Goal: Task Accomplishment & Management: Use online tool/utility

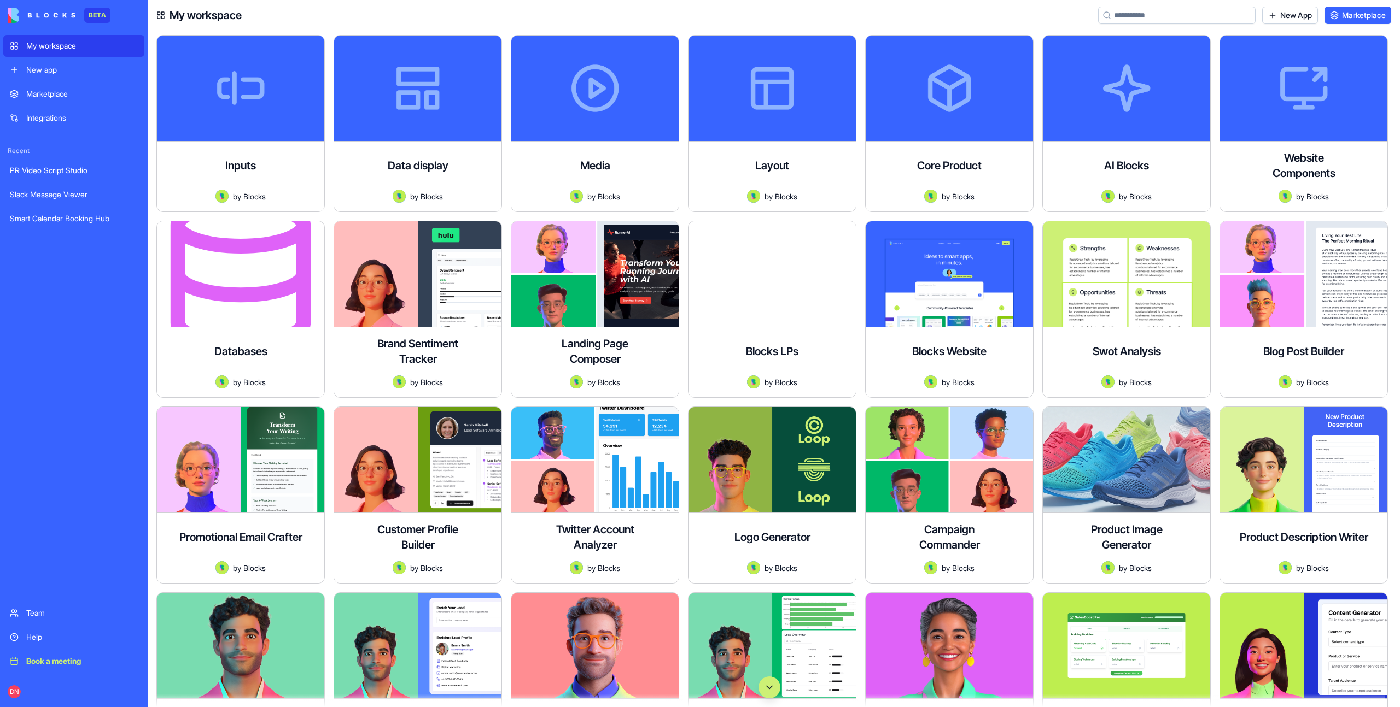
click at [763, 693] on button "Scroll to bottom" at bounding box center [769, 688] width 22 height 22
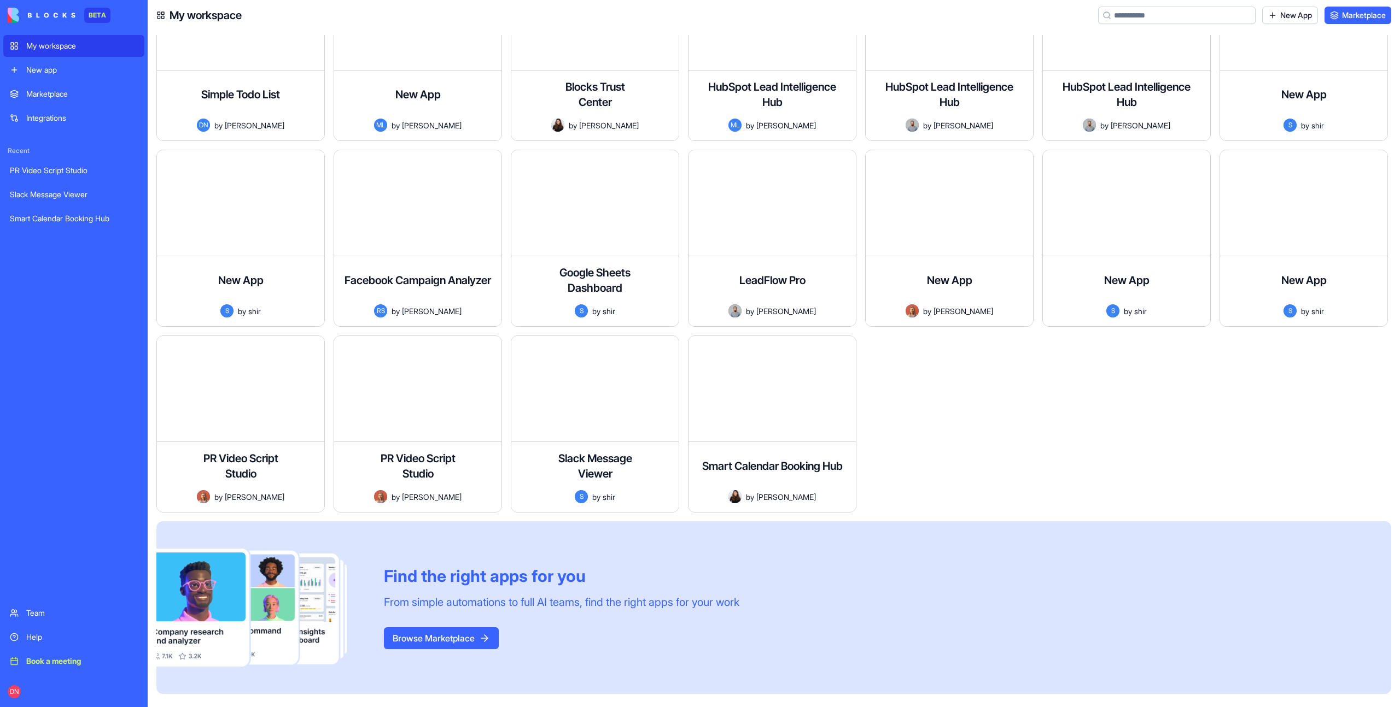
click at [70, 660] on div "Book a meeting" at bounding box center [82, 661] width 112 height 11
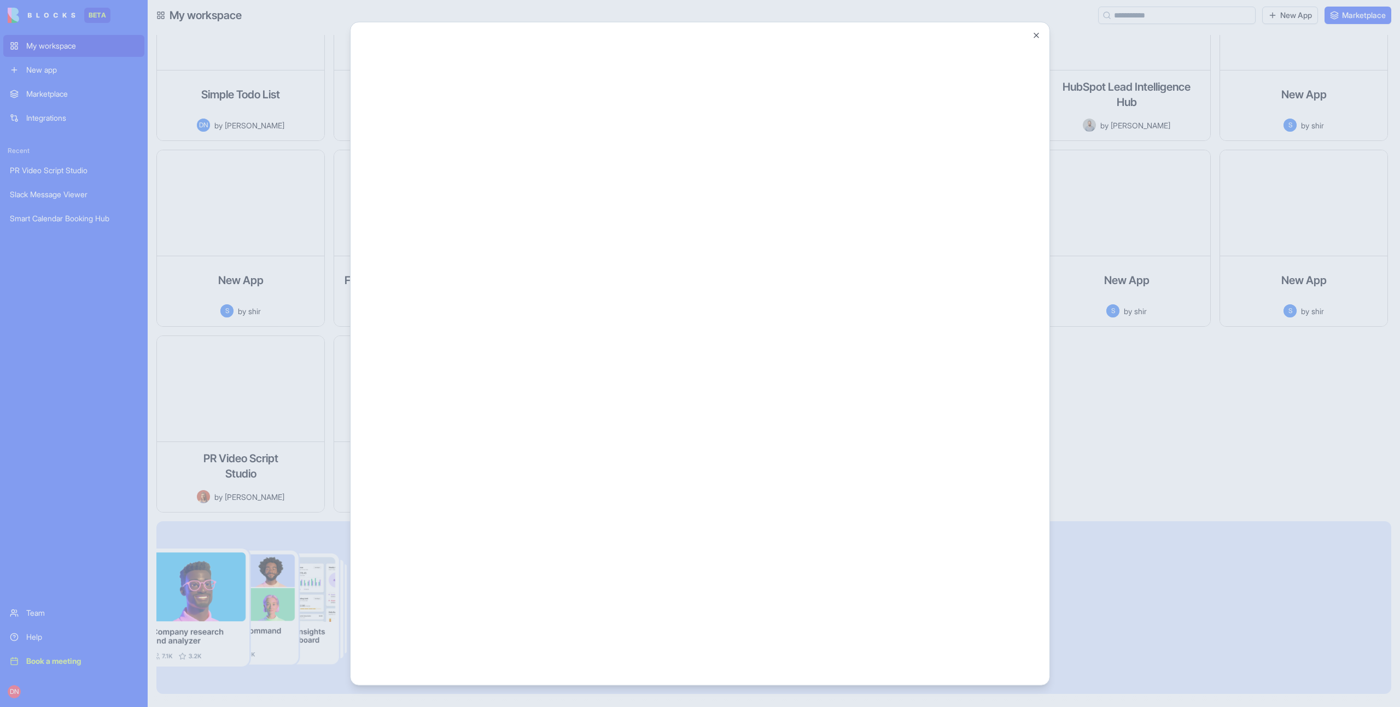
scroll to position [0, 0]
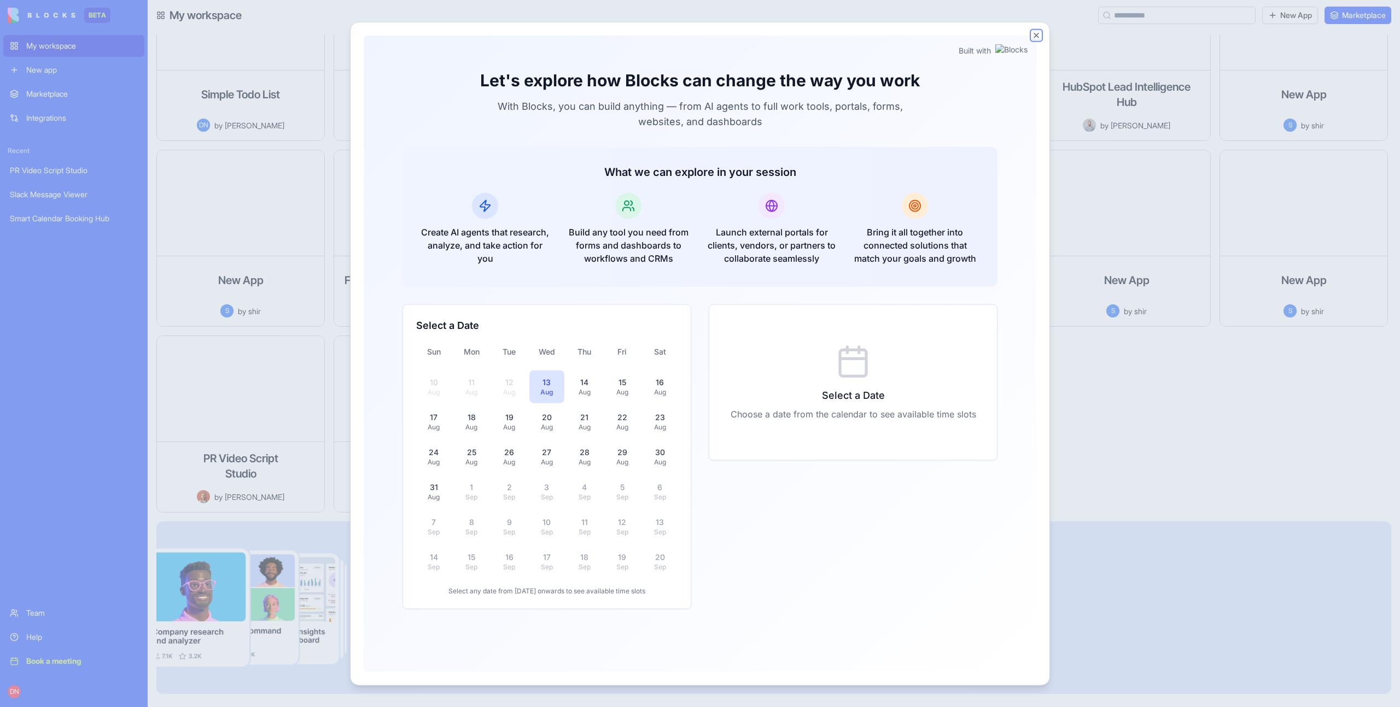
click at [1036, 33] on button "Close" at bounding box center [1036, 35] width 9 height 9
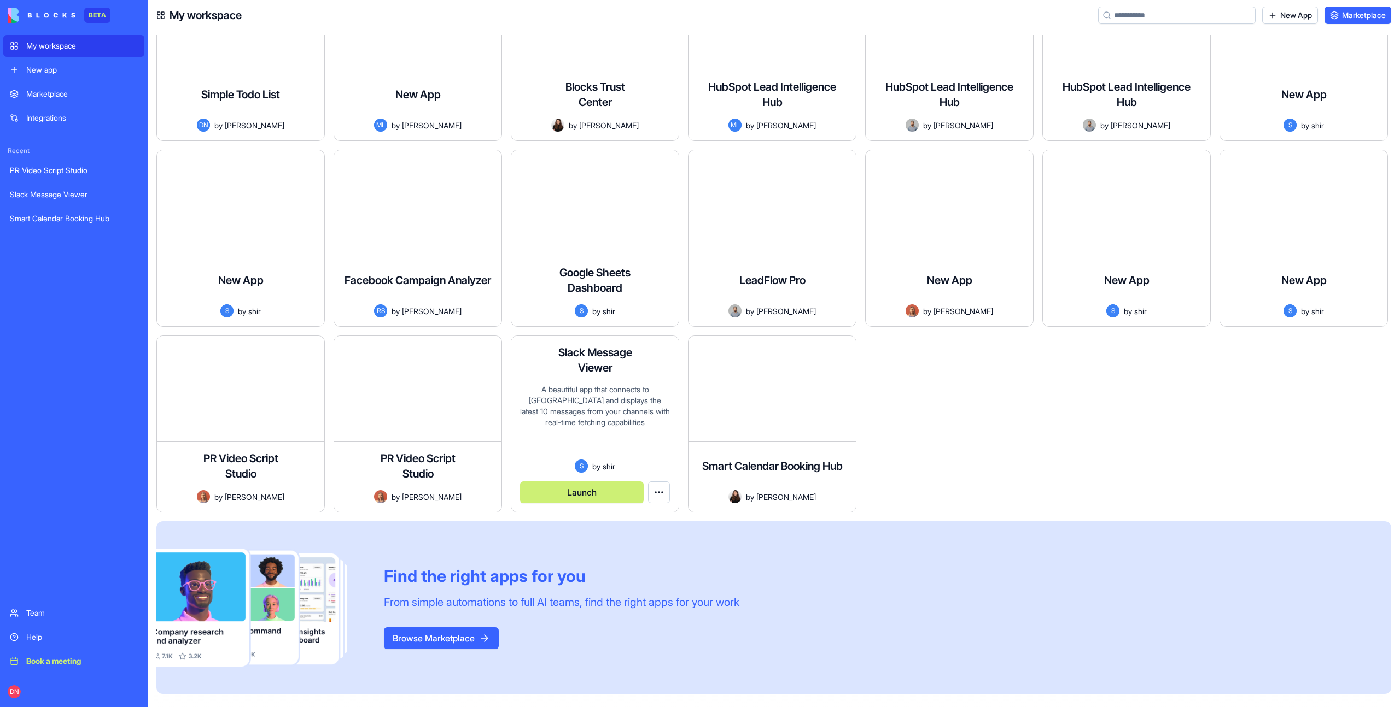
click at [577, 494] on button "Launch" at bounding box center [582, 493] width 124 height 22
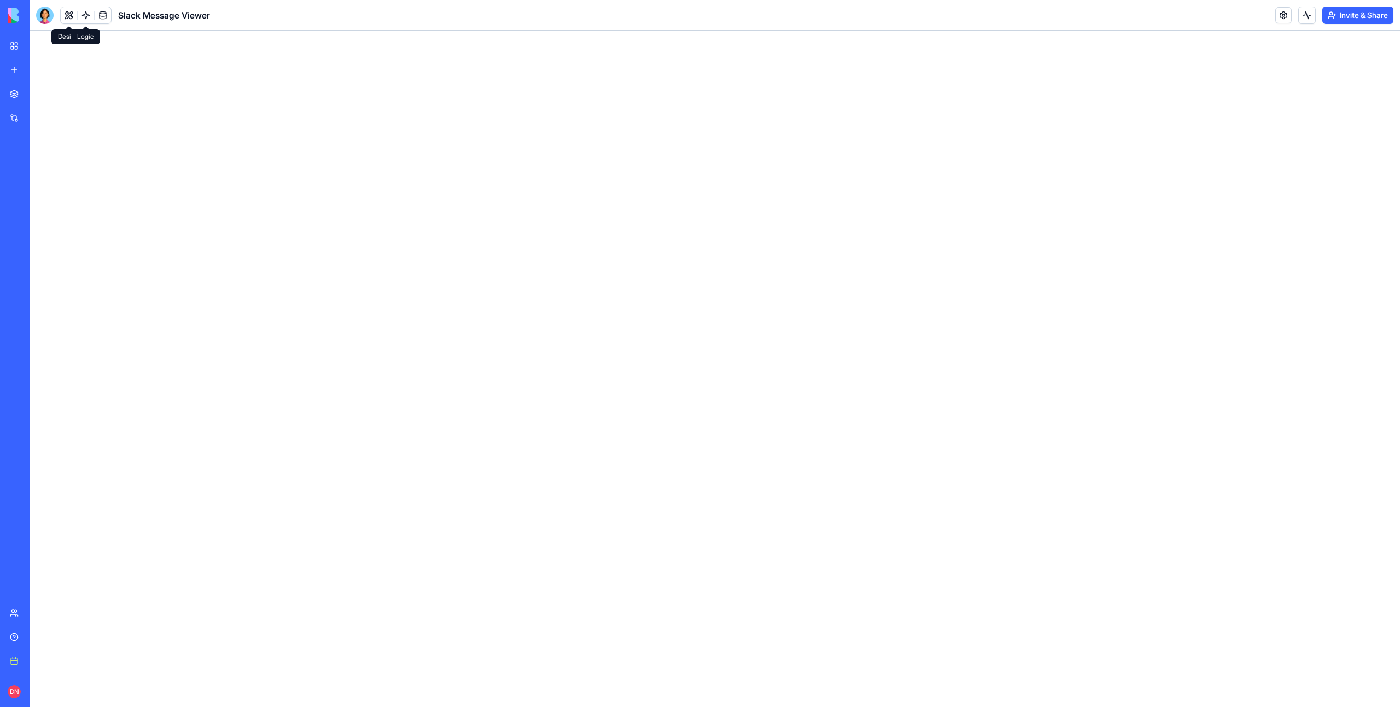
click at [91, 19] on link at bounding box center [86, 15] width 16 height 16
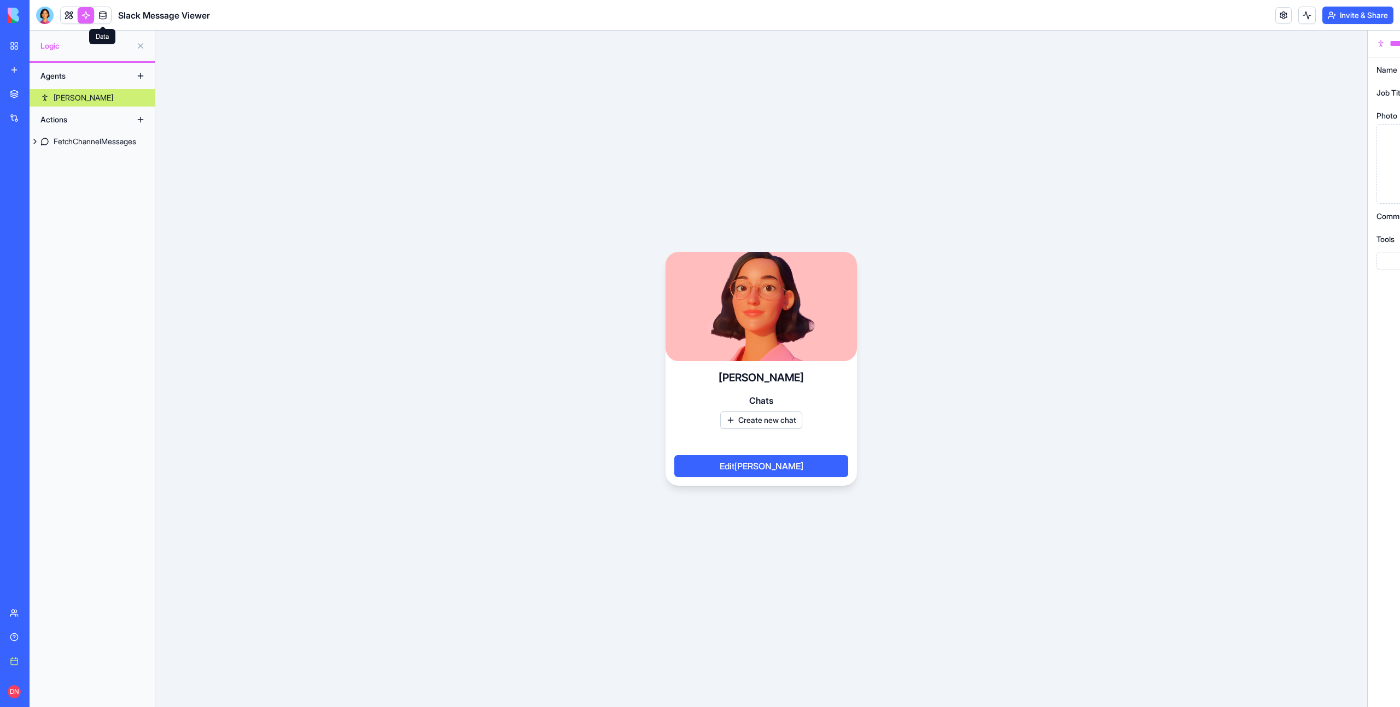
click at [104, 19] on link at bounding box center [103, 15] width 16 height 16
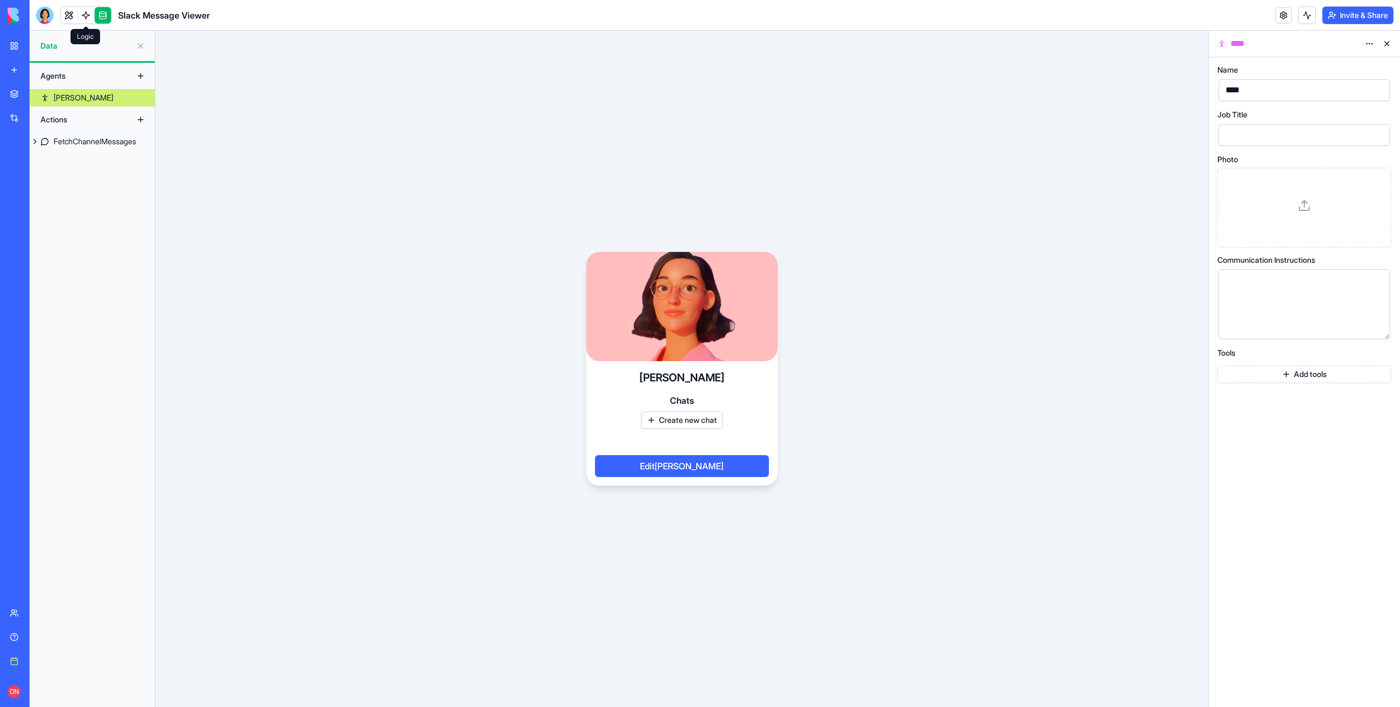
click at [84, 16] on link at bounding box center [86, 15] width 16 height 16
click at [693, 469] on button "Edit Nora" at bounding box center [682, 466] width 174 height 22
click at [682, 466] on button "Edit Nora" at bounding box center [682, 466] width 174 height 22
click at [680, 425] on button "Create new chat" at bounding box center [682, 420] width 82 height 17
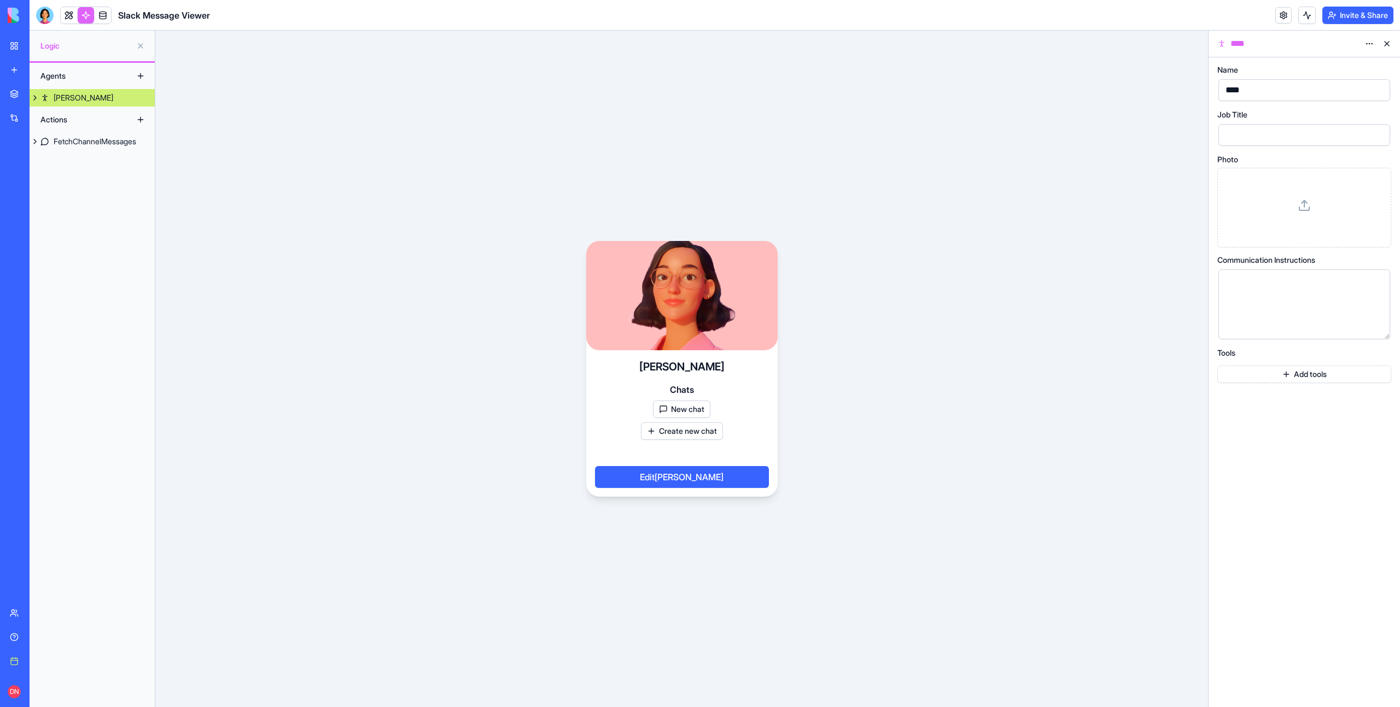
click at [686, 412] on button "New chat" at bounding box center [681, 409] width 57 height 17
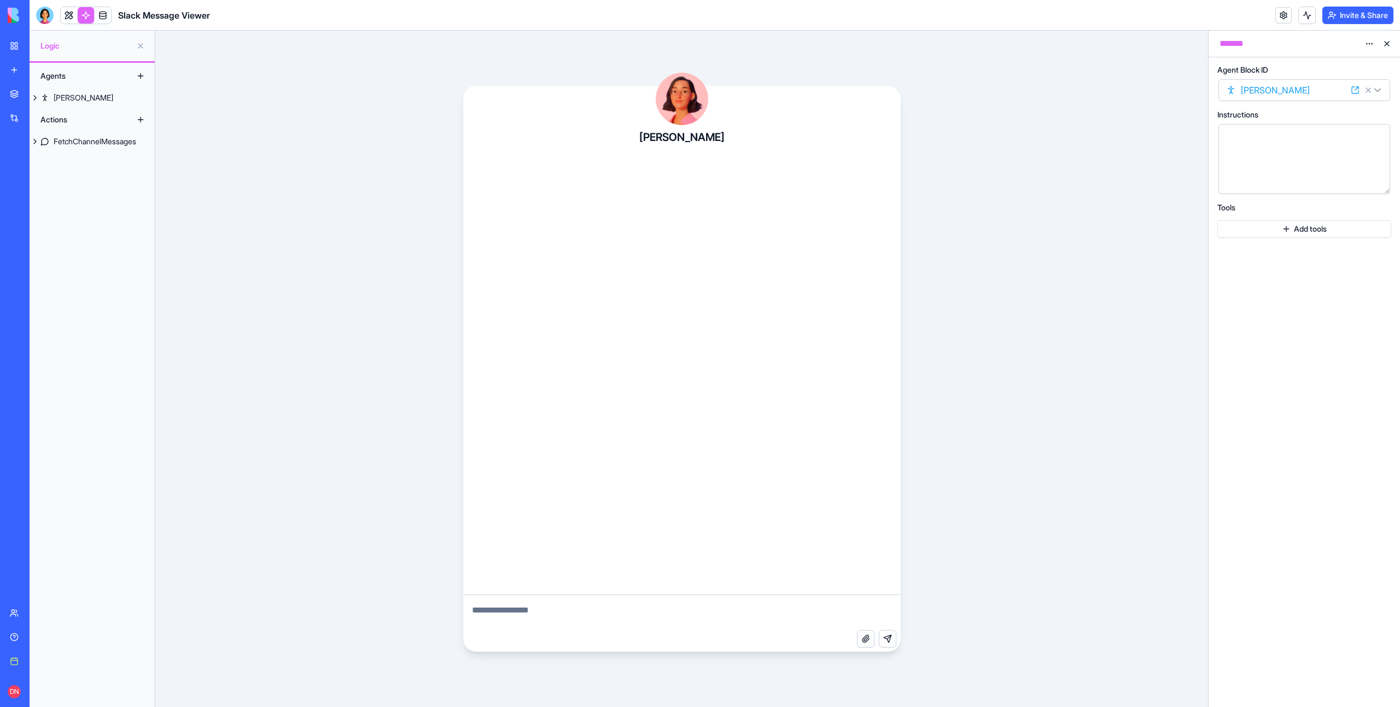
click at [505, 421] on div at bounding box center [681, 374] width 437 height 441
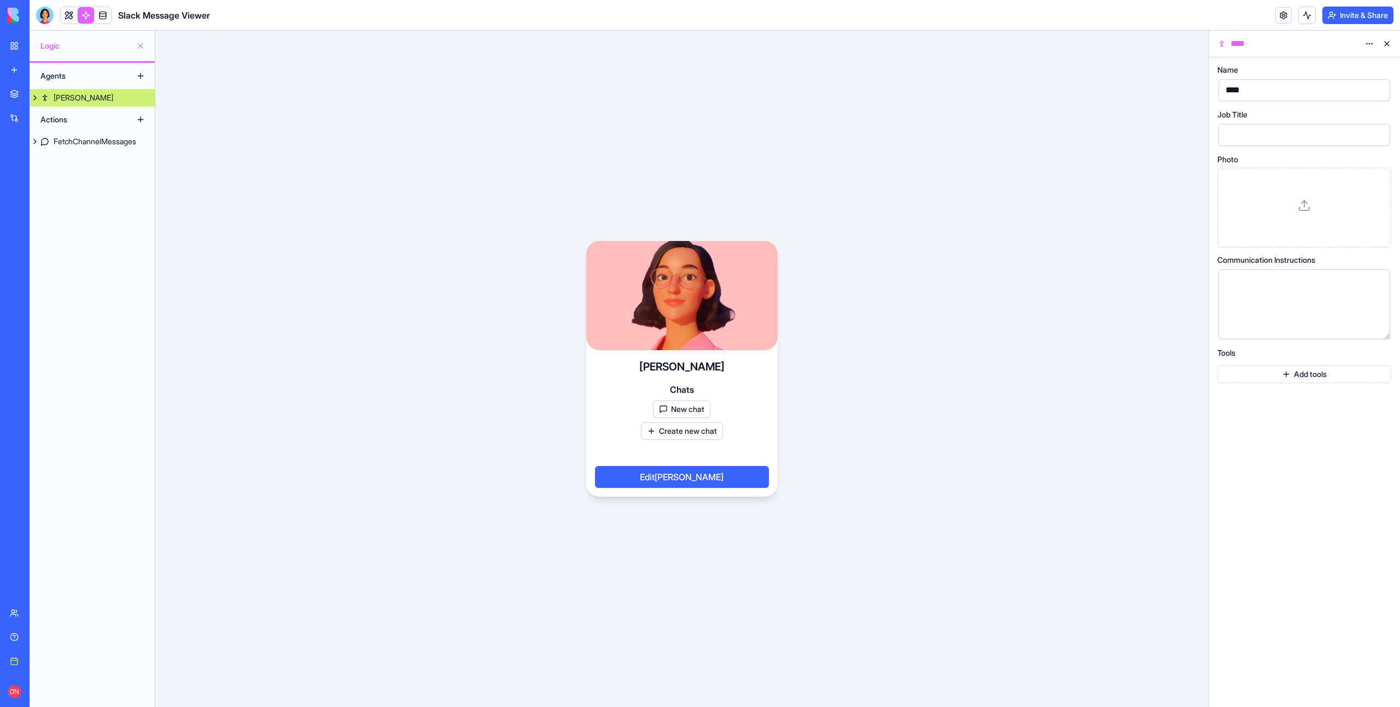
click at [687, 433] on button "Create new chat" at bounding box center [682, 431] width 82 height 17
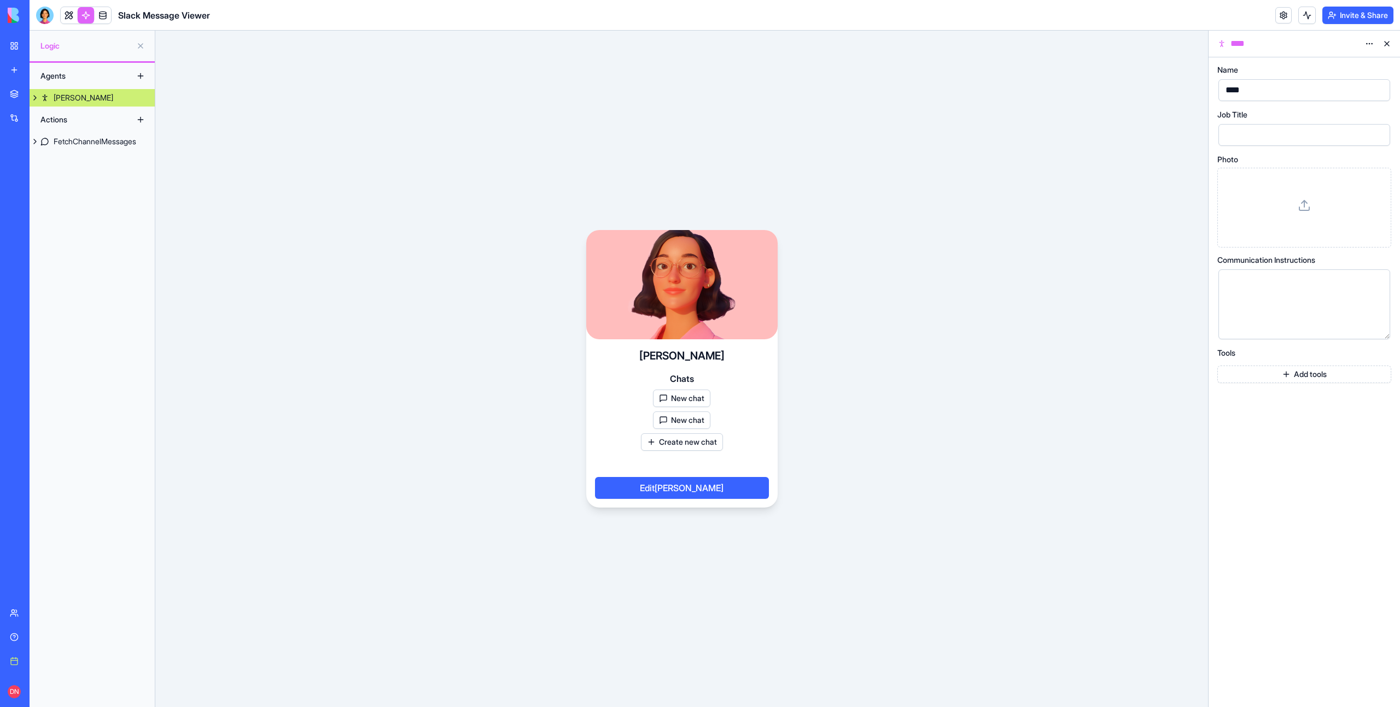
click at [681, 403] on button "New chat" at bounding box center [681, 398] width 57 height 17
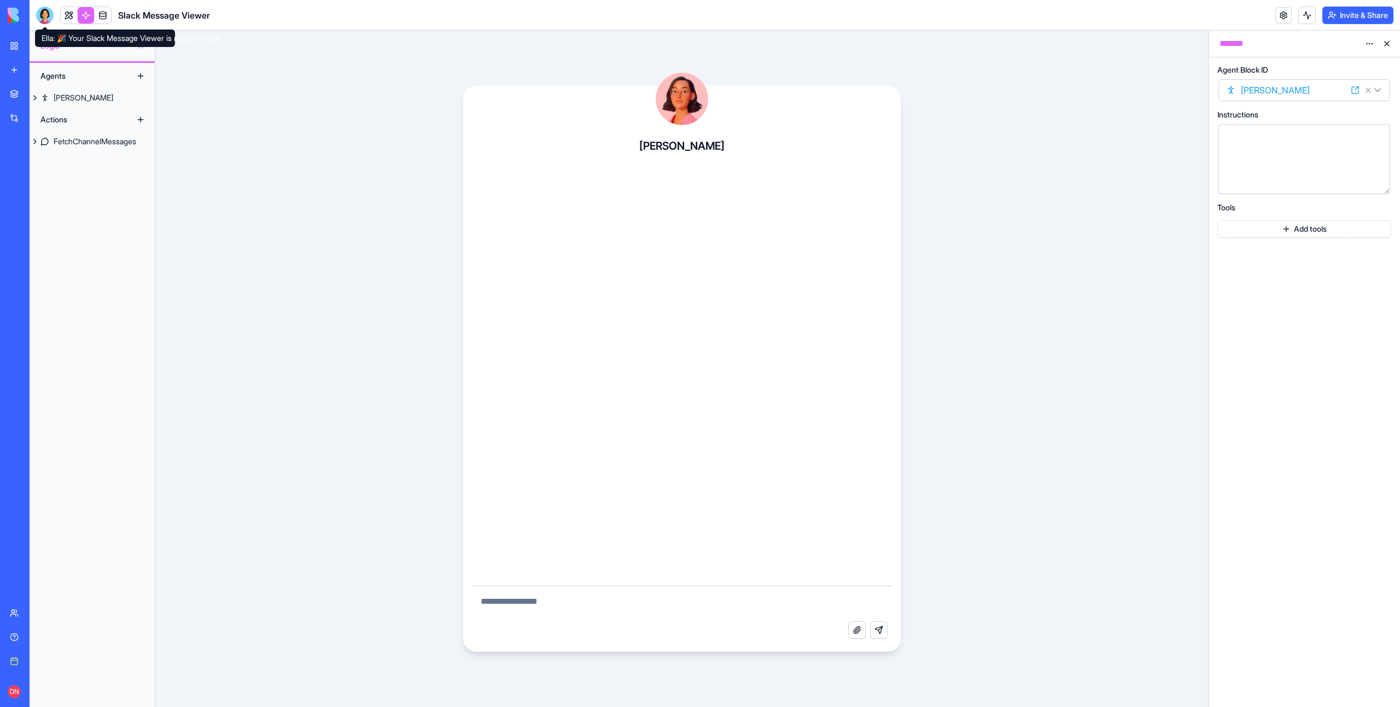
click at [44, 14] on div at bounding box center [44, 15] width 17 height 17
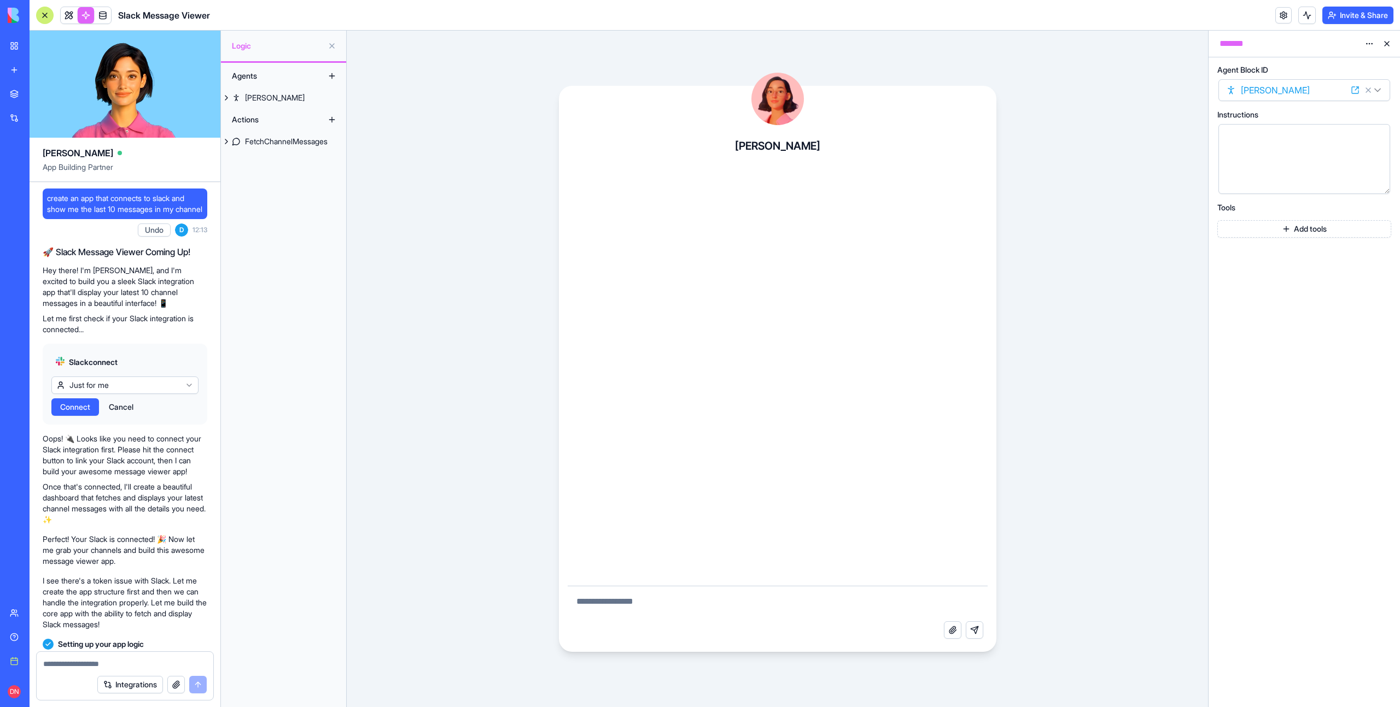
click at [122, 667] on textarea at bounding box center [124, 664] width 163 height 11
click at [226, 100] on button at bounding box center [226, 97] width 11 height 17
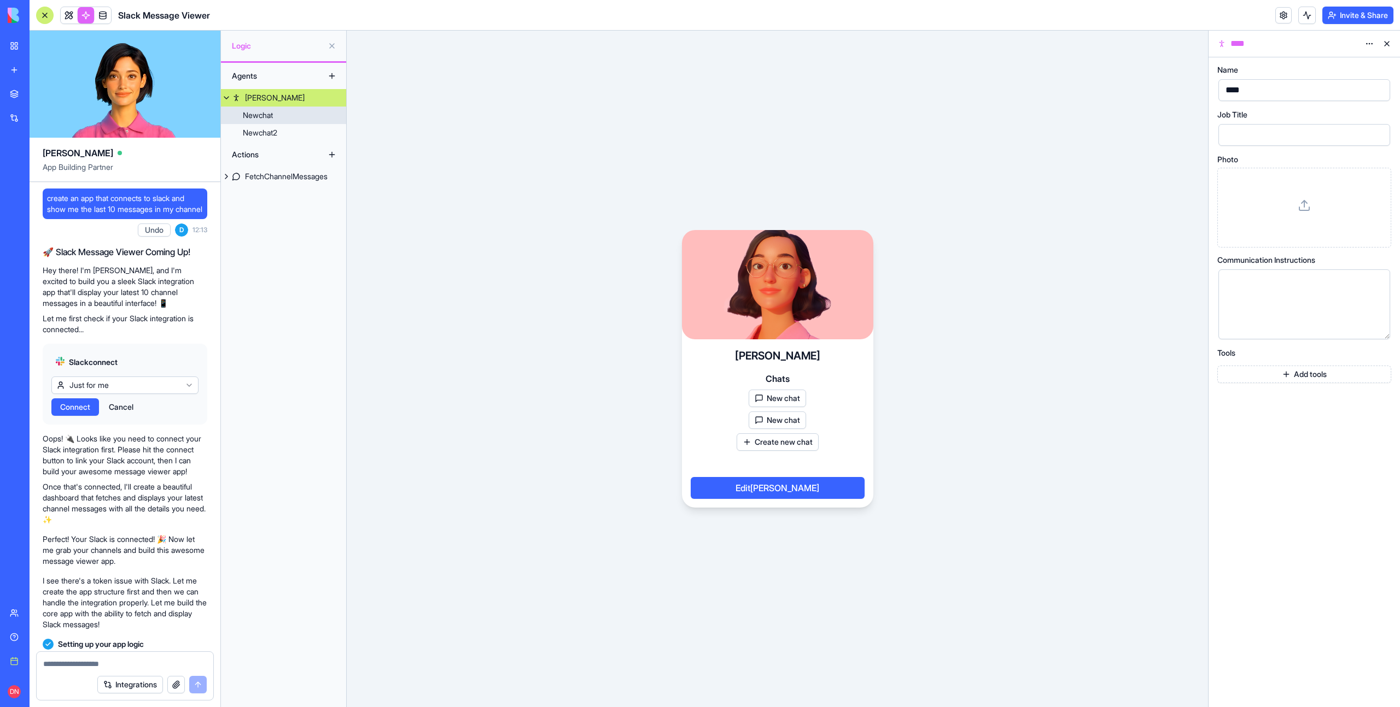
click at [275, 122] on link "Newchat" at bounding box center [283, 115] width 125 height 17
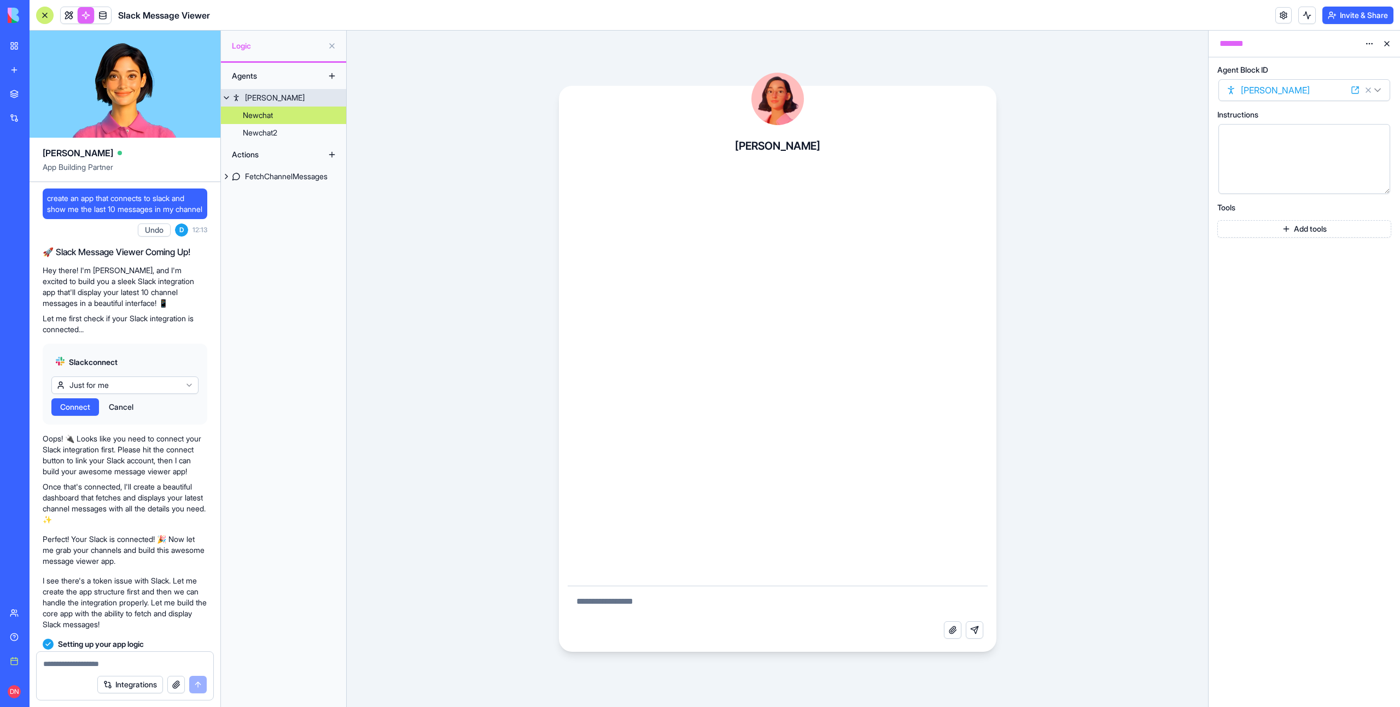
click at [271, 101] on link "[PERSON_NAME]" at bounding box center [283, 97] width 125 height 17
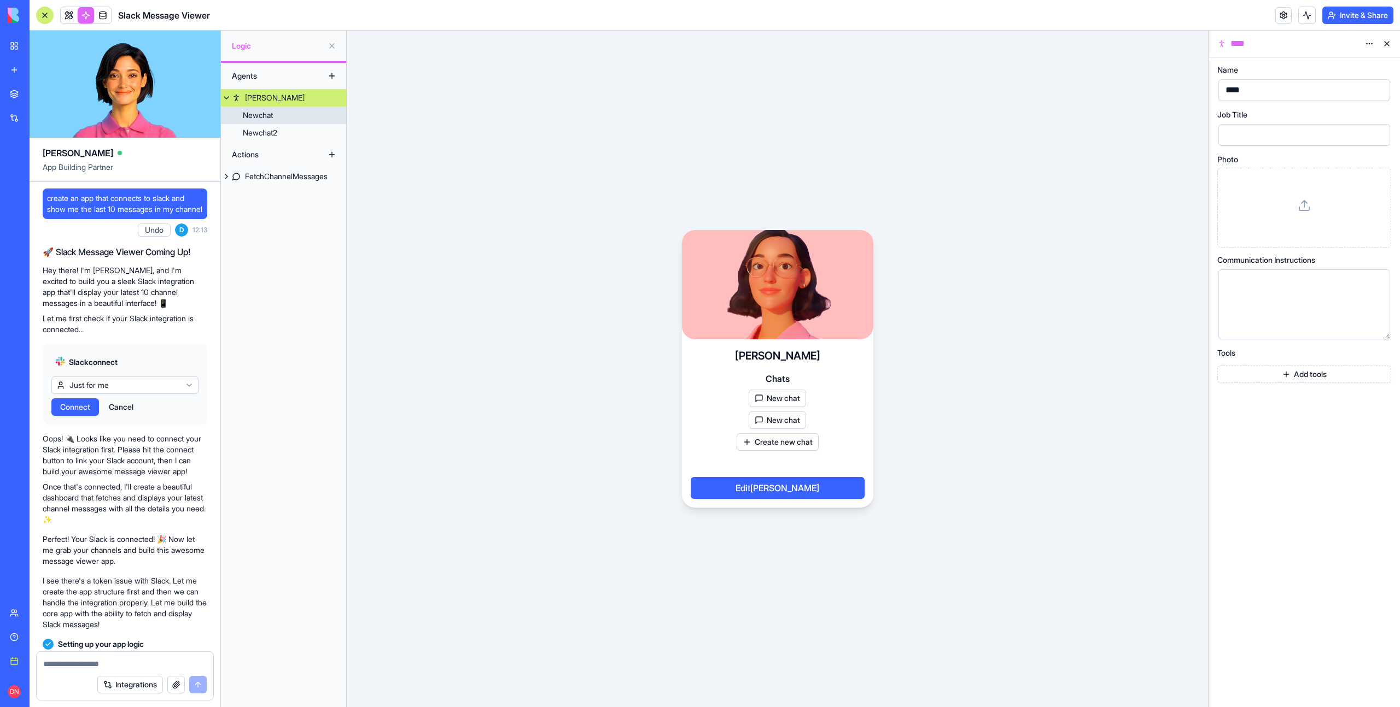
click at [273, 115] on div "Newchat" at bounding box center [258, 115] width 30 height 11
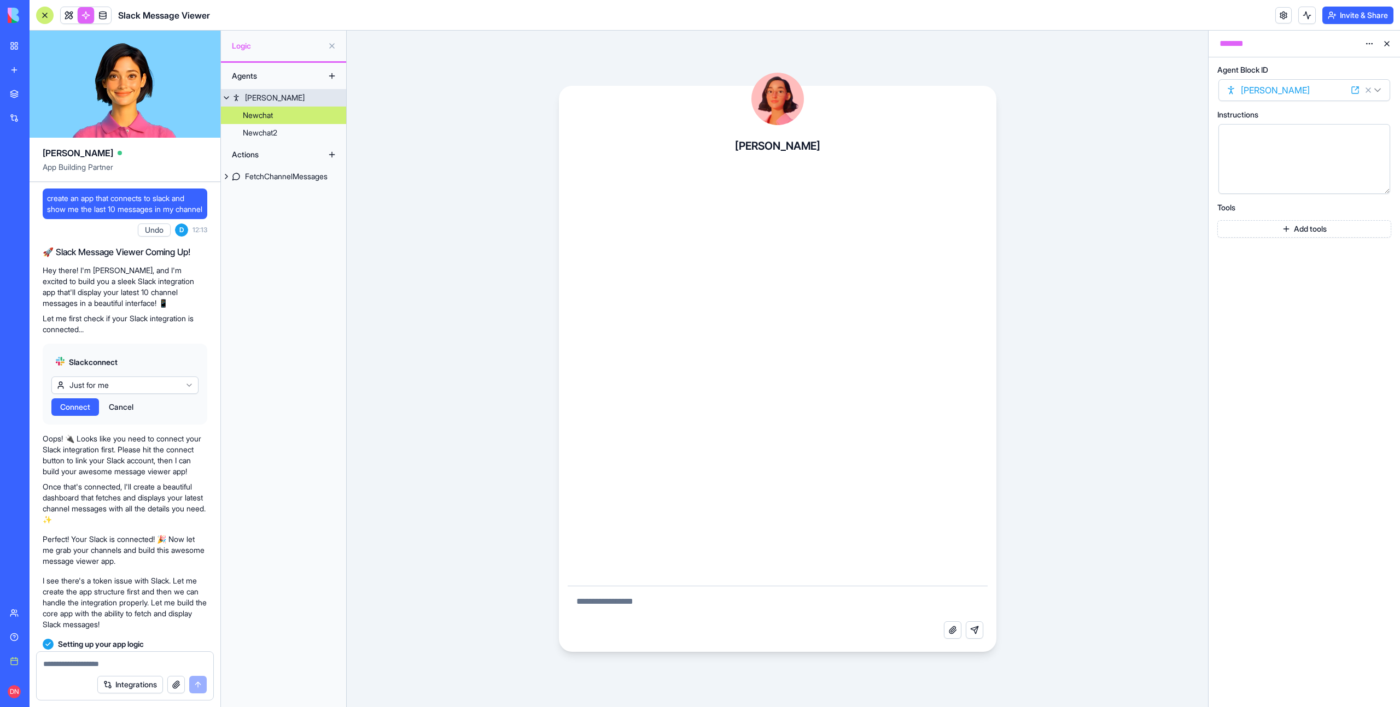
click at [273, 97] on link "[PERSON_NAME]" at bounding box center [283, 97] width 125 height 17
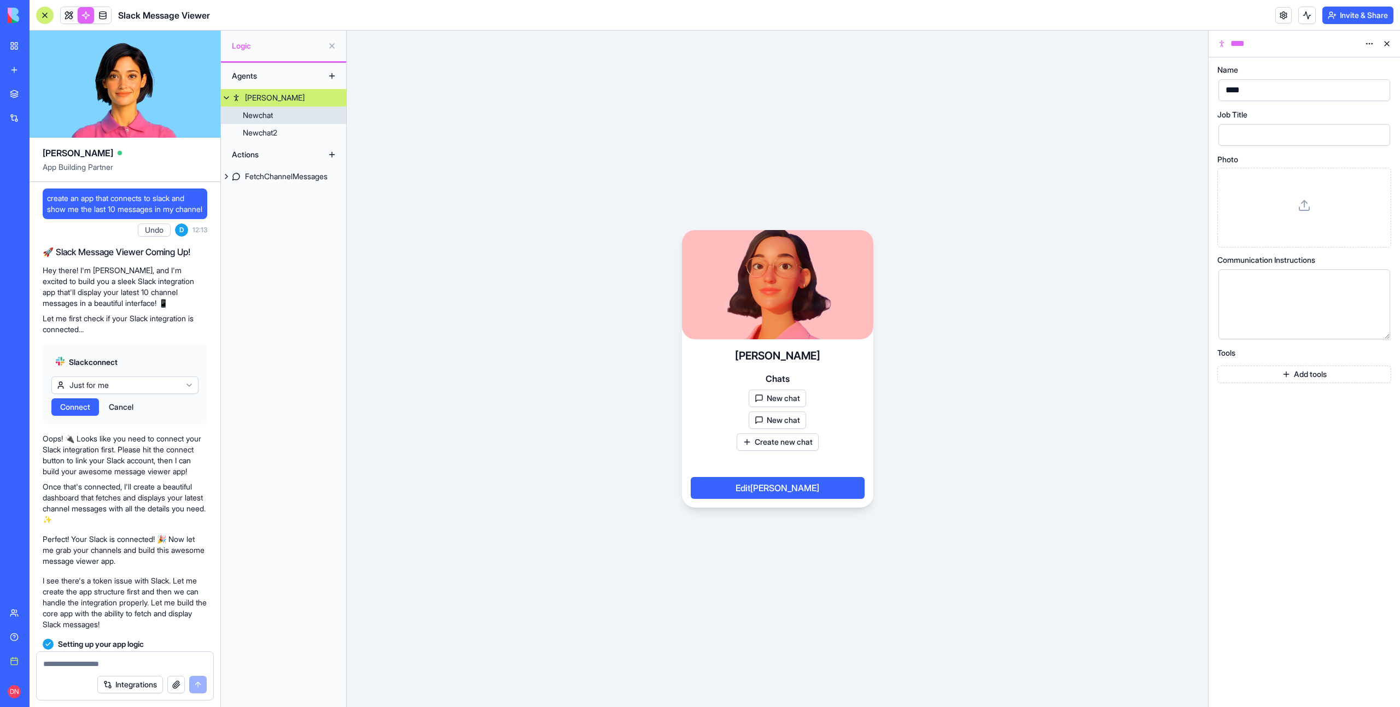
click at [279, 117] on link "Newchat" at bounding box center [283, 115] width 125 height 17
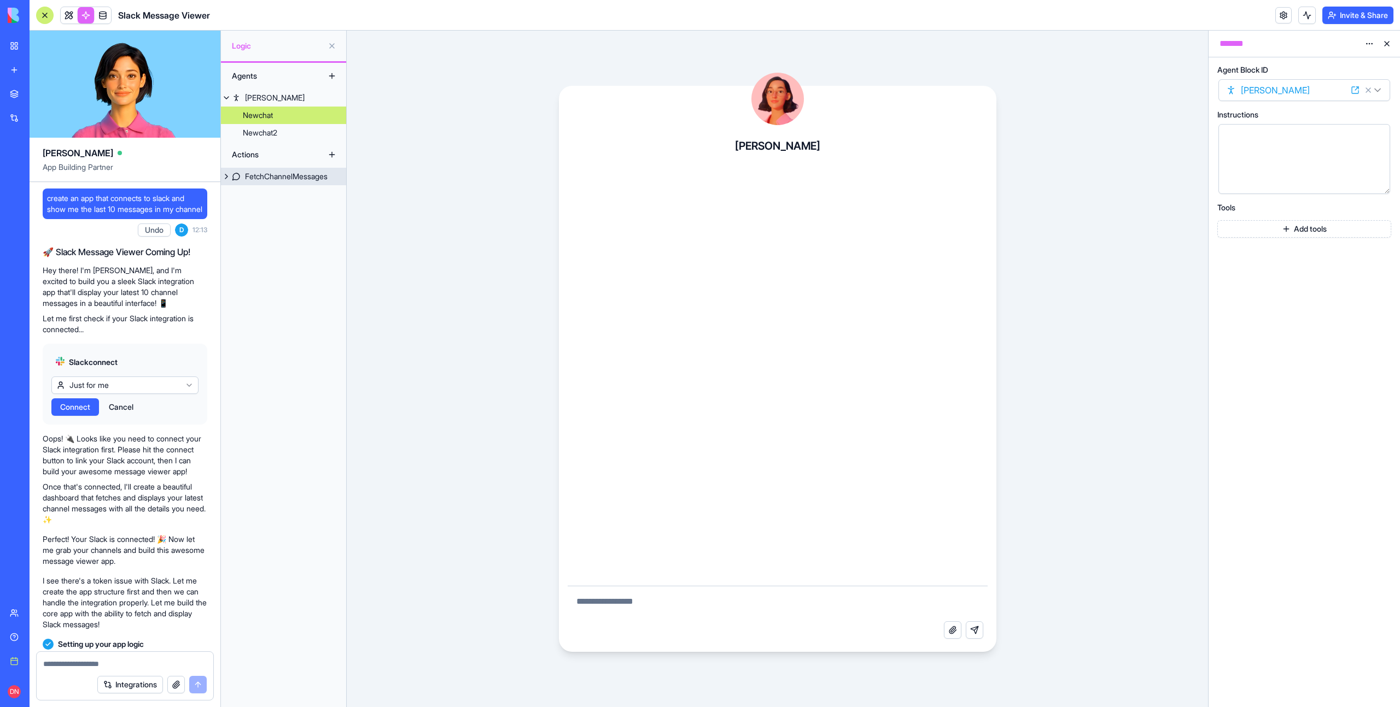
click at [274, 179] on div "FetchChannelMessages" at bounding box center [286, 176] width 83 height 11
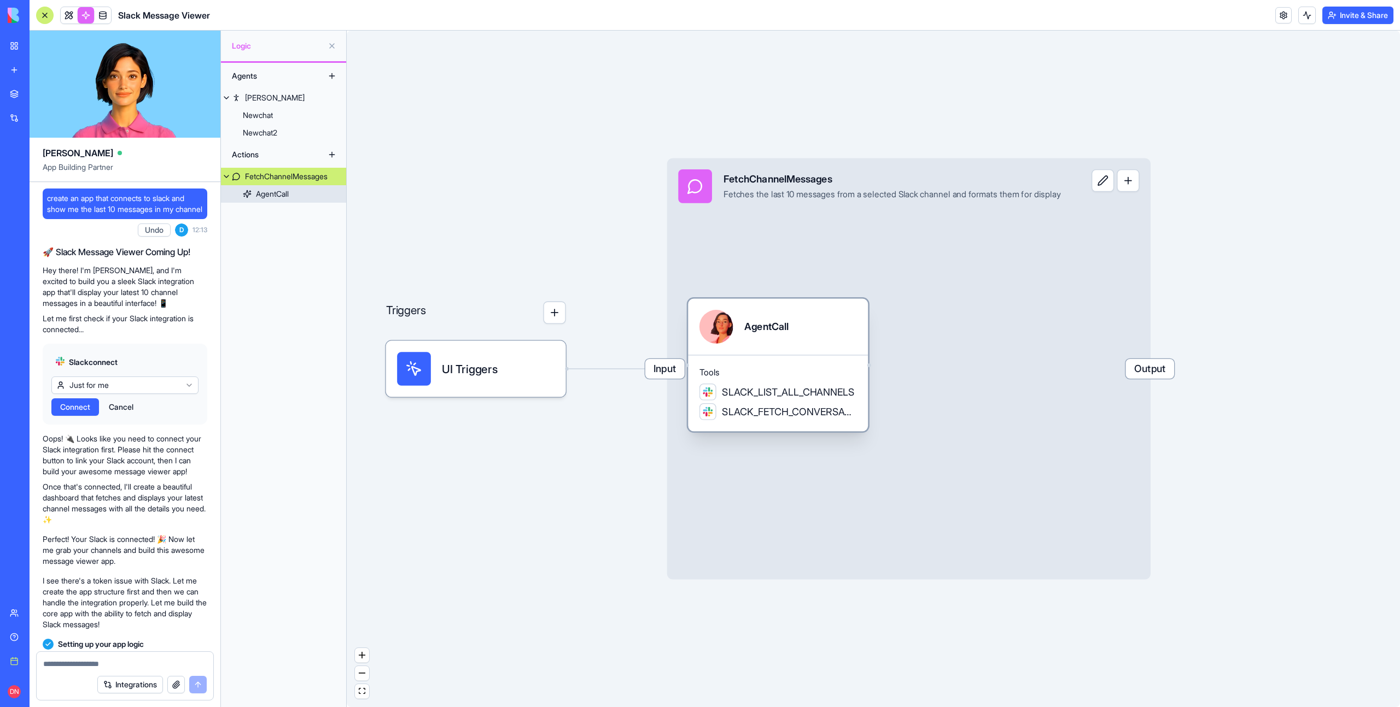
click at [712, 343] on div at bounding box center [716, 327] width 34 height 34
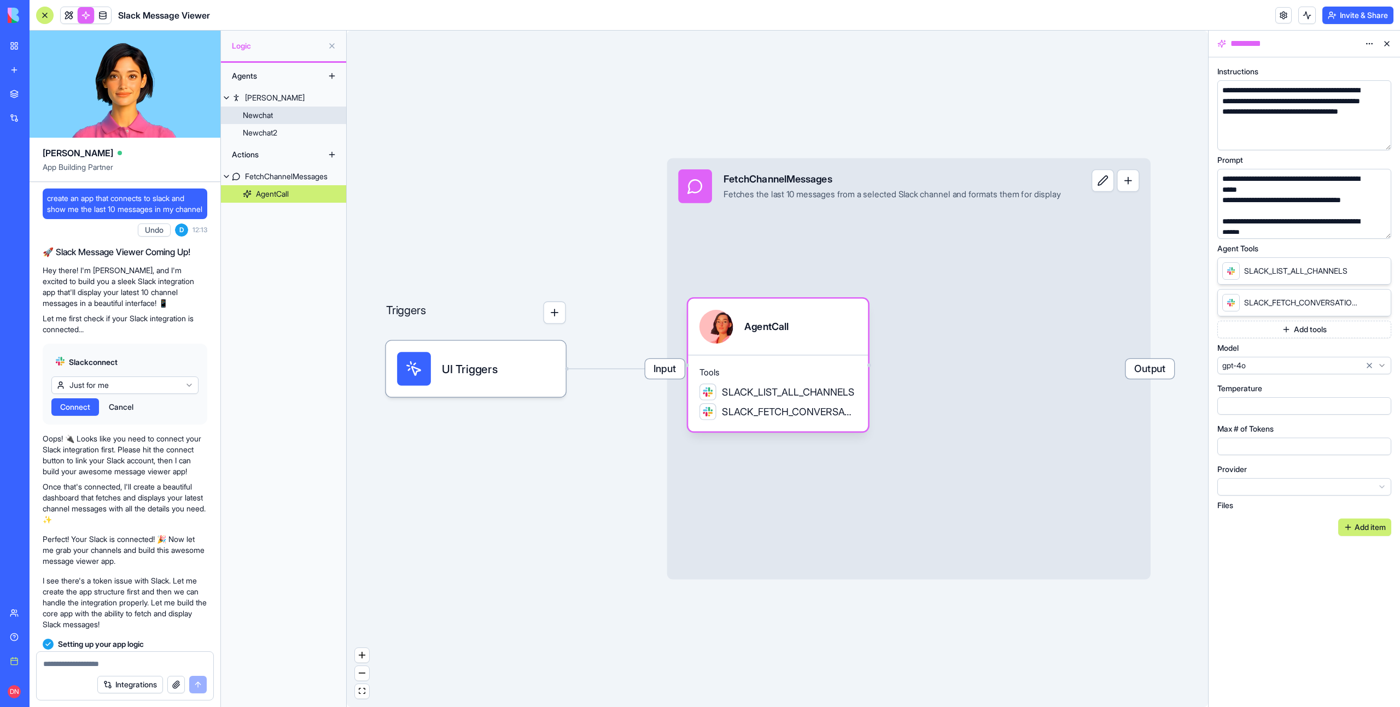
click at [266, 120] on div "Newchat" at bounding box center [258, 115] width 30 height 11
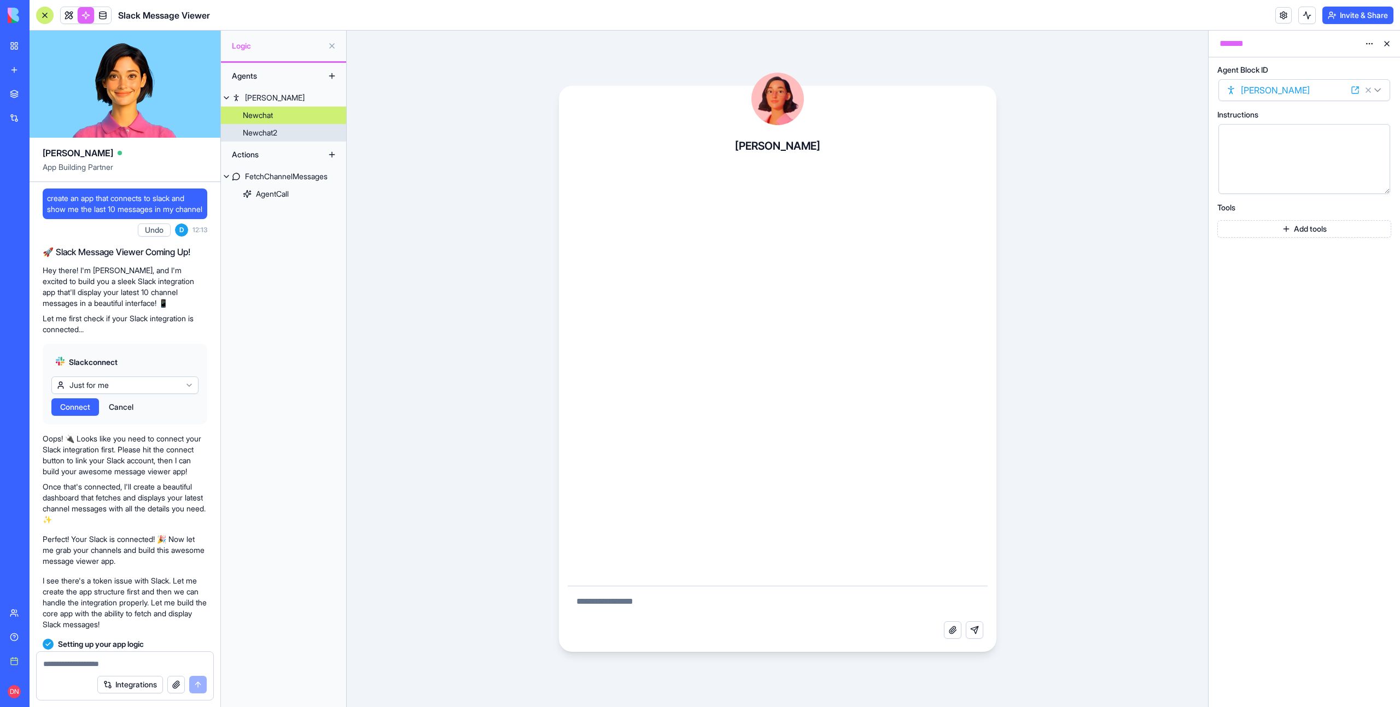
click at [286, 141] on link "Newchat2" at bounding box center [283, 132] width 125 height 17
click at [274, 89] on link "[PERSON_NAME]" at bounding box center [283, 97] width 125 height 17
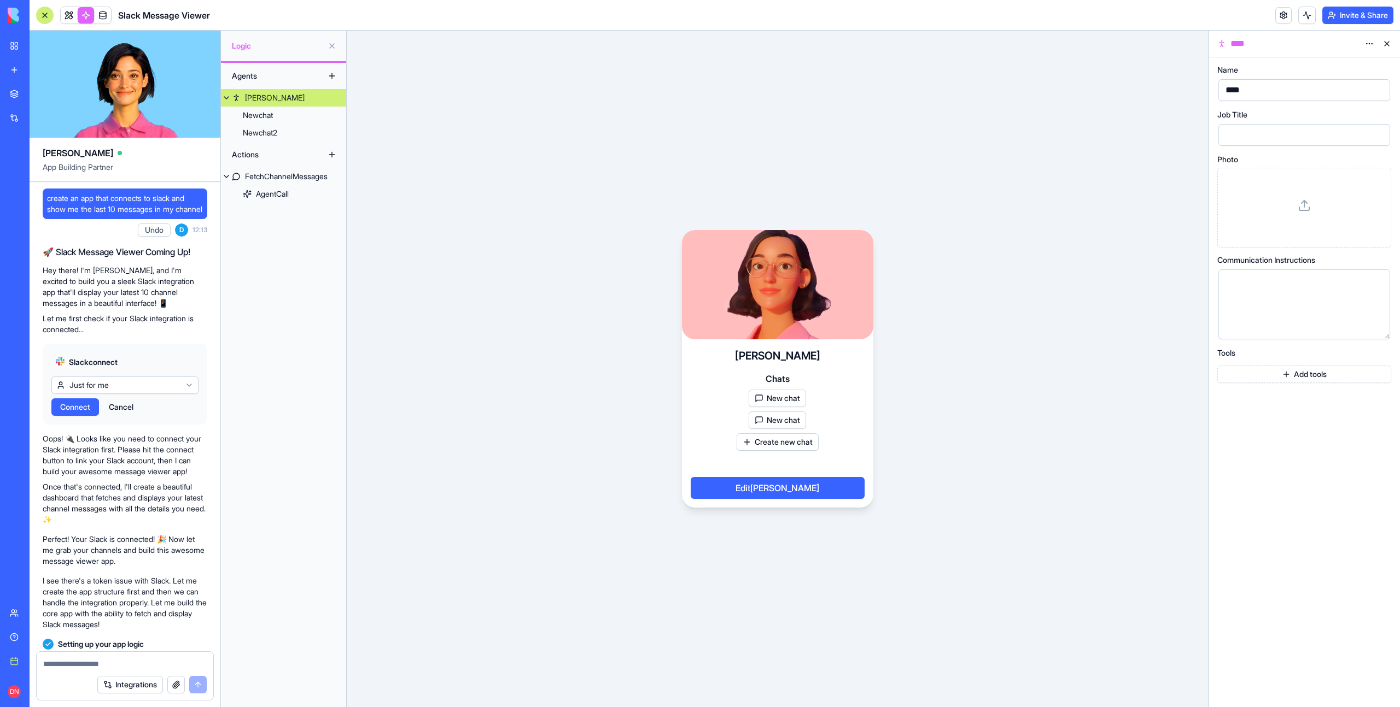
click at [1388, 48] on button at bounding box center [1386, 43] width 17 height 17
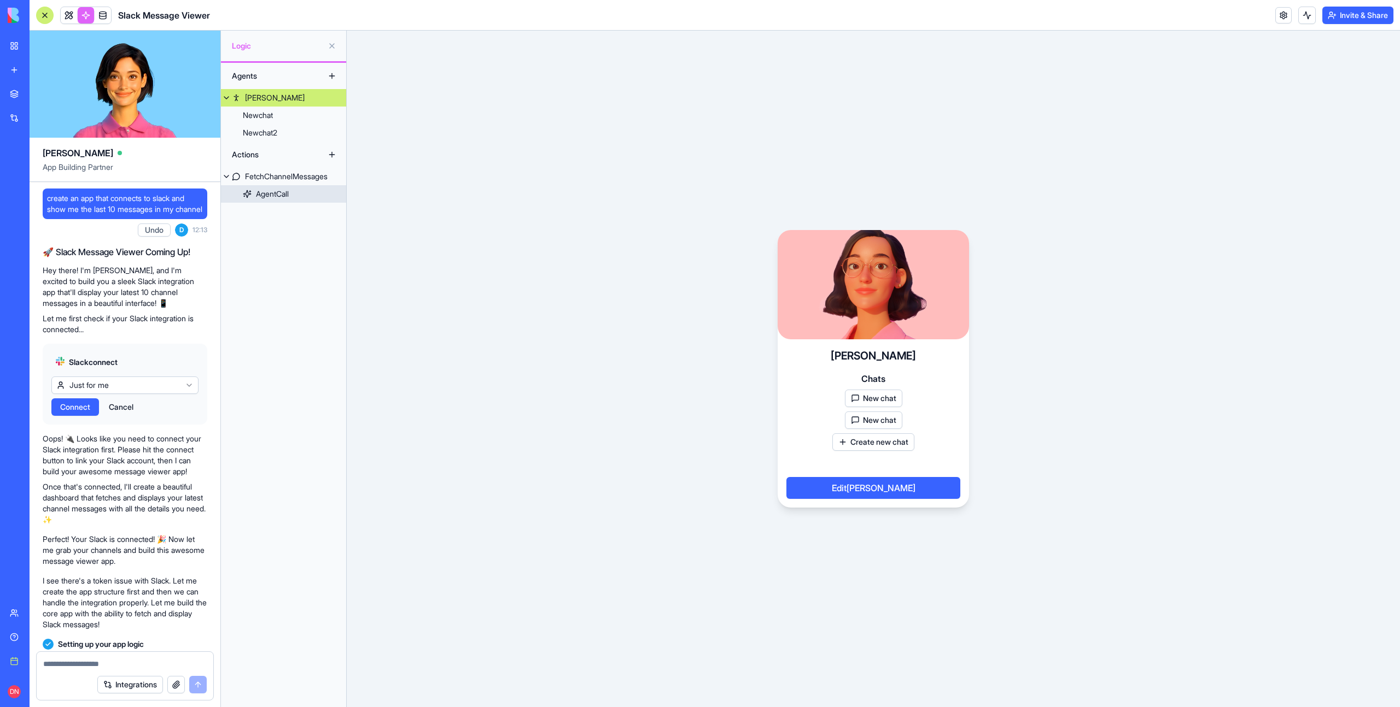
click at [277, 191] on div "AgentCall" at bounding box center [272, 194] width 33 height 11
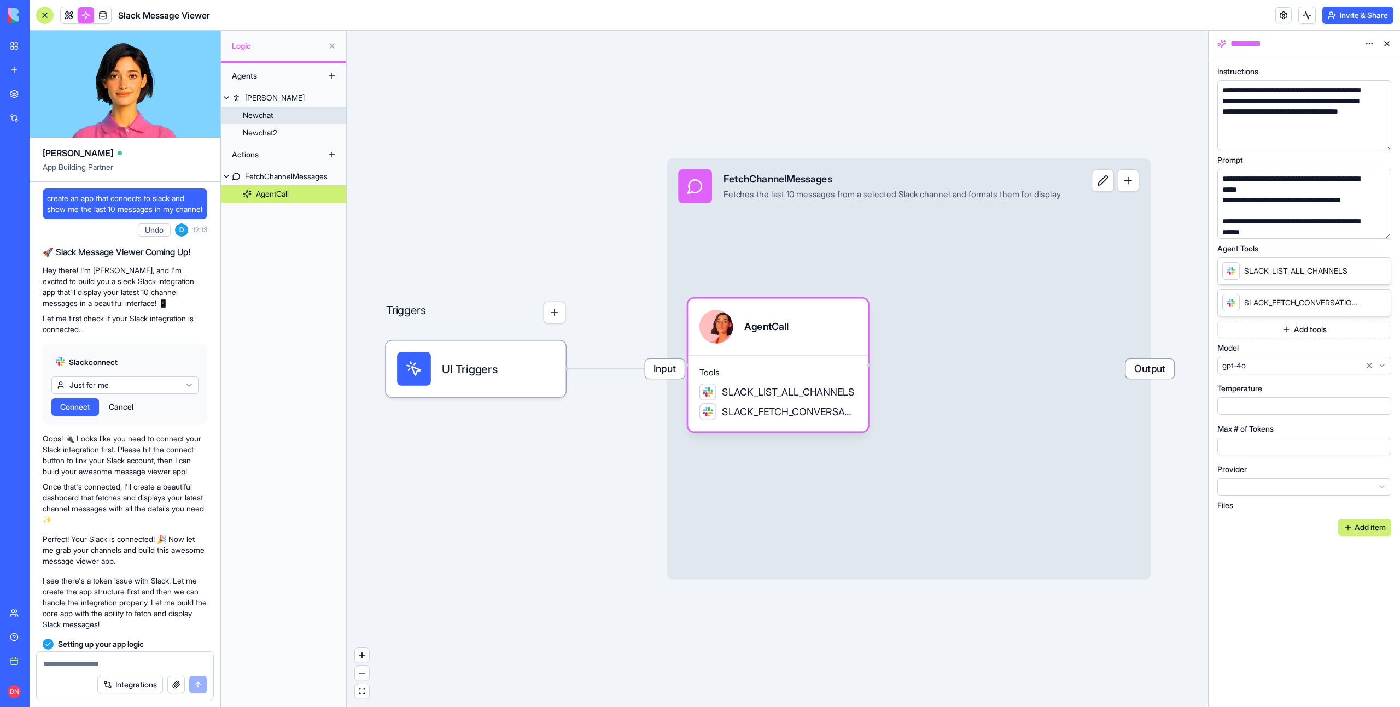
click at [288, 116] on link "Newchat" at bounding box center [283, 115] width 125 height 17
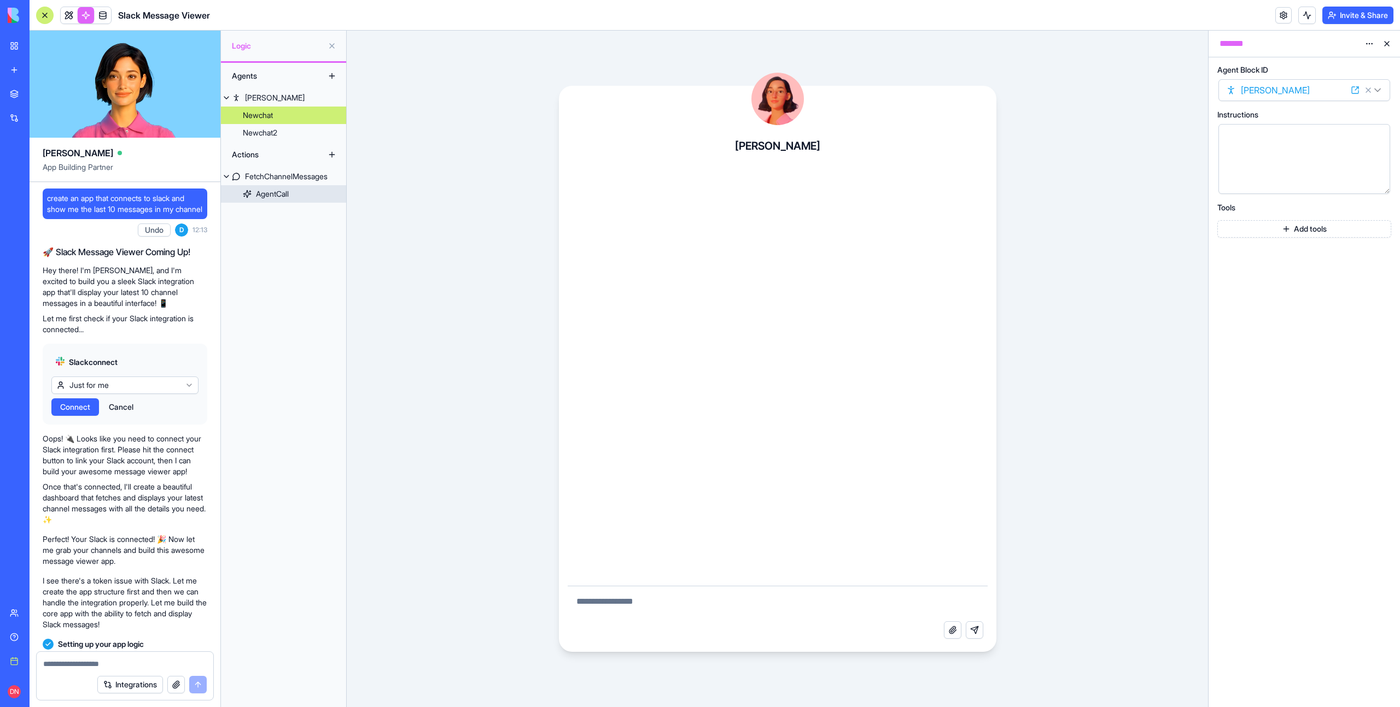
click at [301, 195] on link "AgentCall" at bounding box center [283, 193] width 125 height 17
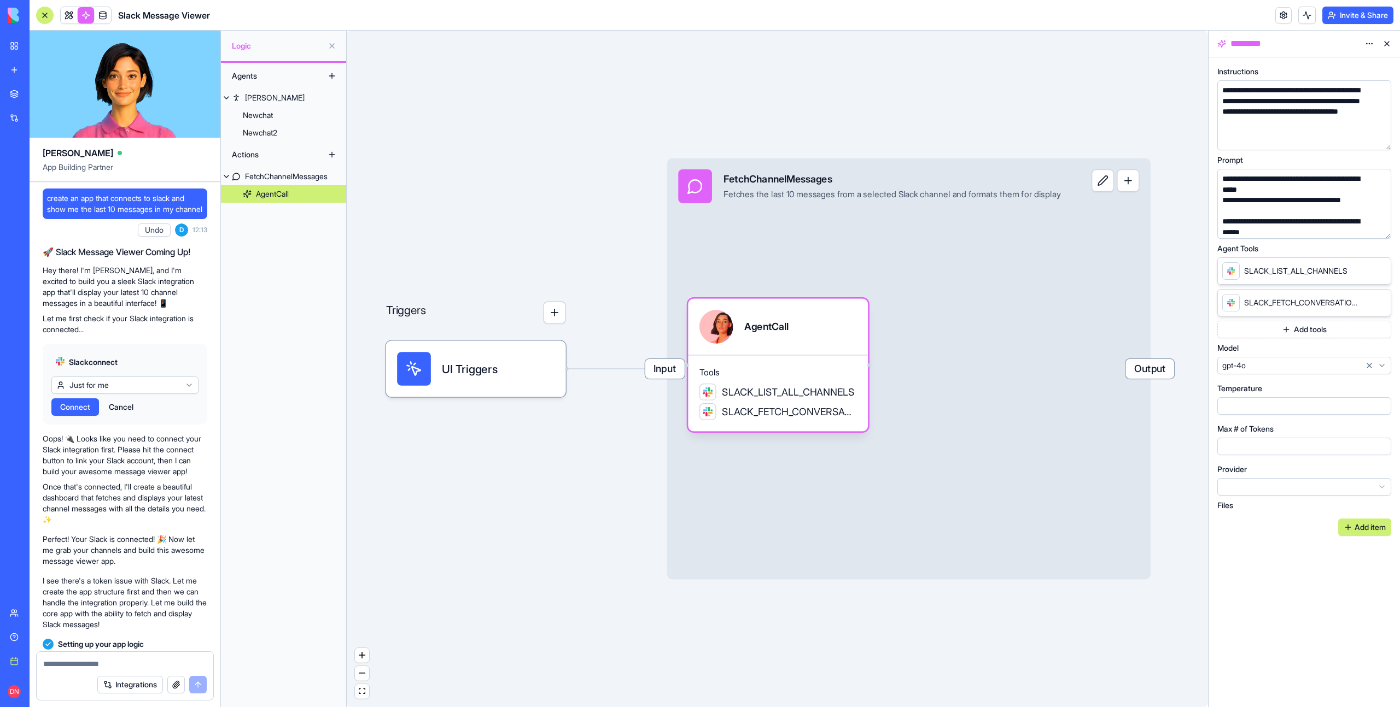
click at [1389, 47] on button at bounding box center [1386, 43] width 17 height 17
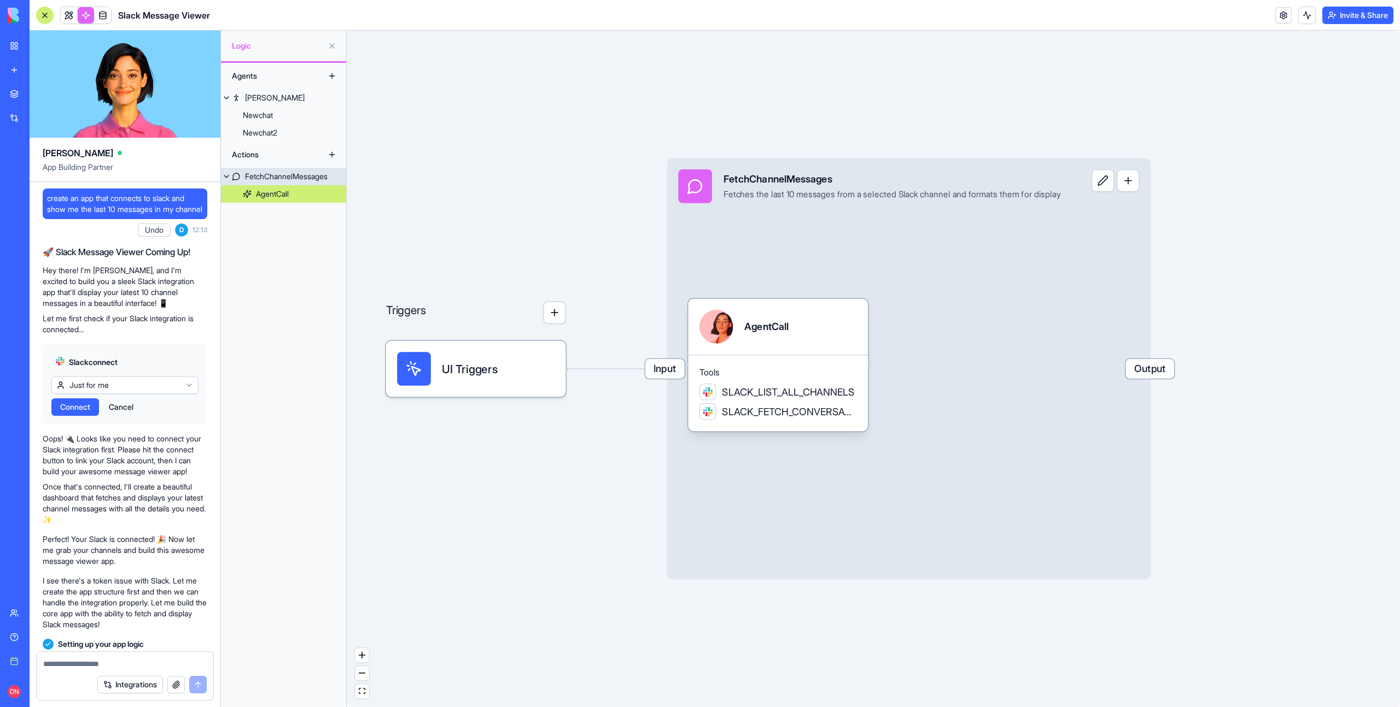
click at [1174, 371] on span "Output" at bounding box center [1149, 369] width 49 height 20
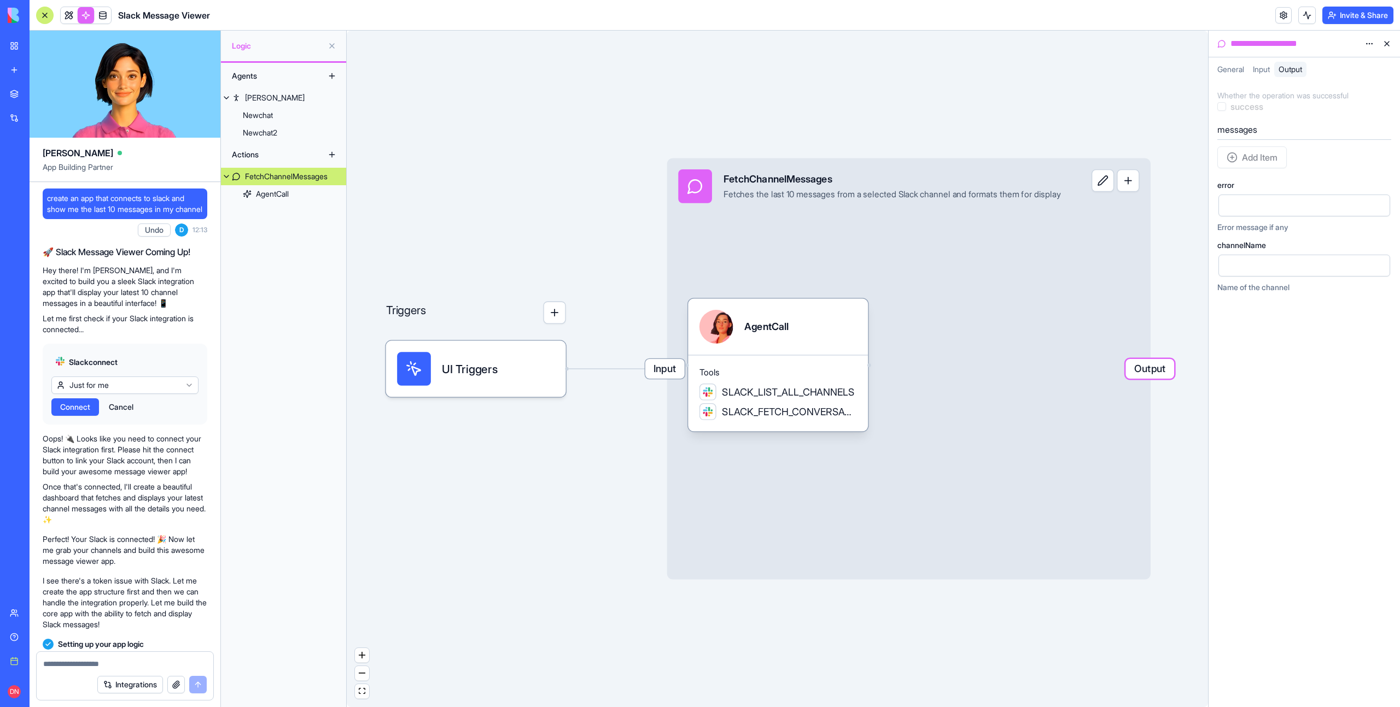
click at [1384, 42] on button at bounding box center [1386, 43] width 17 height 17
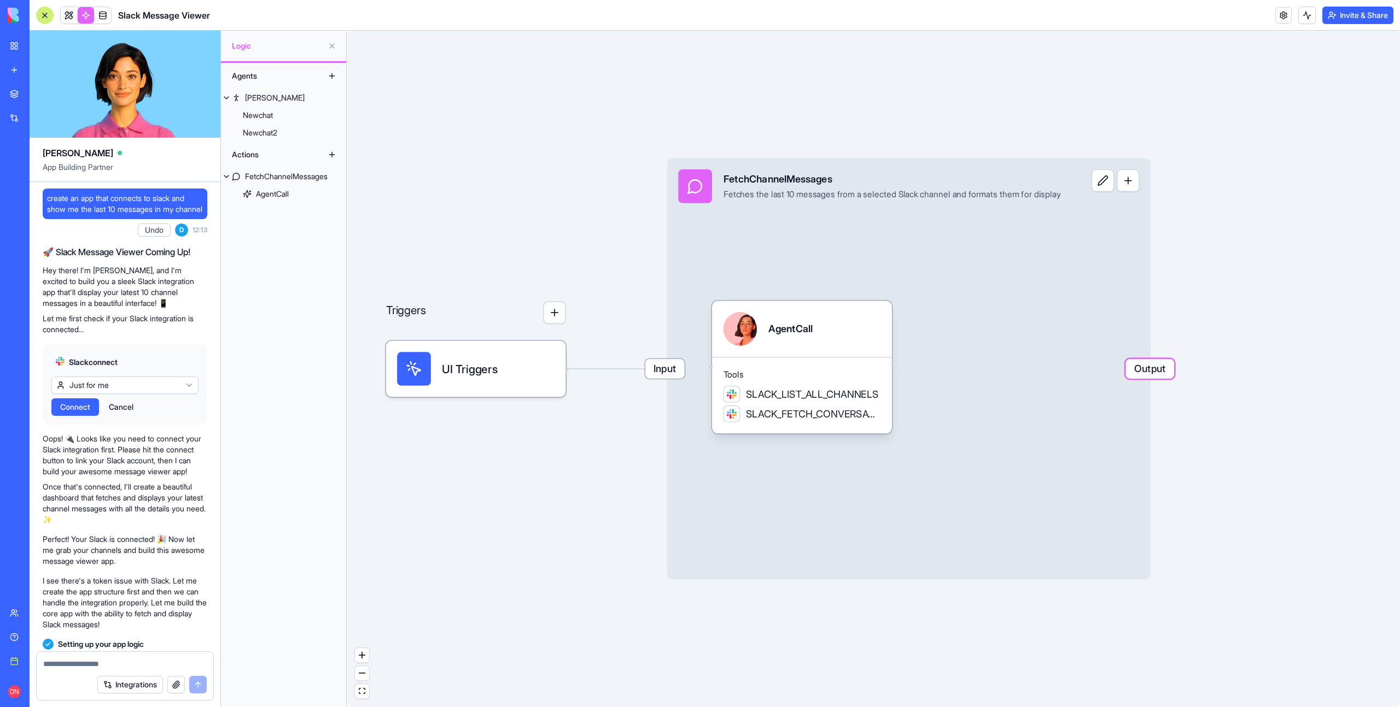
drag, startPoint x: 718, startPoint y: 329, endPoint x: 725, endPoint y: 329, distance: 7.7
click at [725, 329] on div at bounding box center [740, 329] width 34 height 34
click at [332, 54] on button at bounding box center [331, 45] width 17 height 17
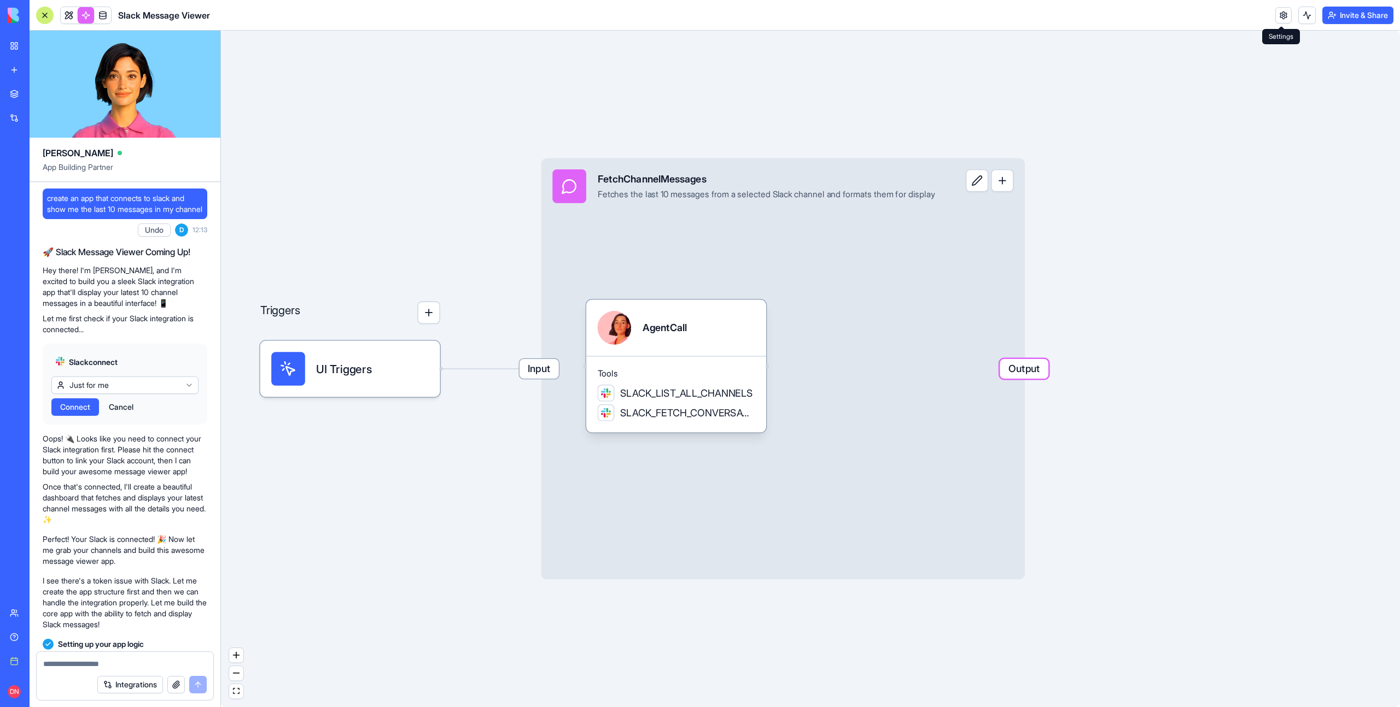
click at [1276, 17] on link at bounding box center [1283, 15] width 16 height 16
